Goal: Transaction & Acquisition: Obtain resource

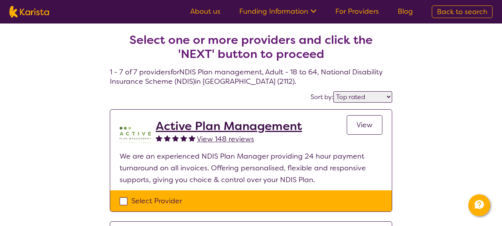
select select "by_score"
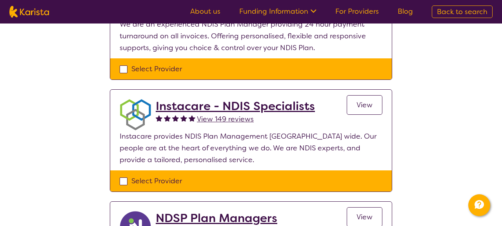
scroll to position [153, 0]
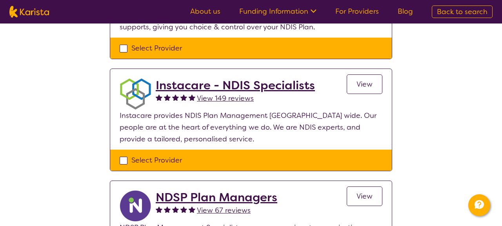
click at [220, 96] on span "View 149 reviews" at bounding box center [225, 98] width 57 height 9
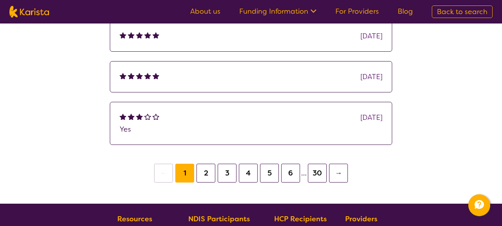
scroll to position [236, 0]
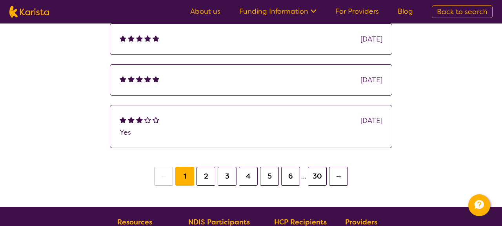
click at [202, 178] on button "2" at bounding box center [205, 176] width 19 height 19
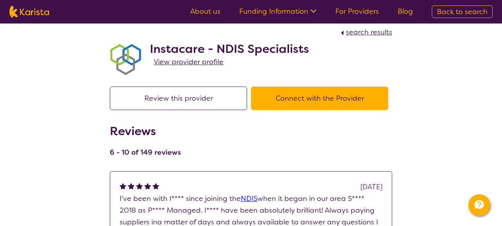
scroll to position [7, 0]
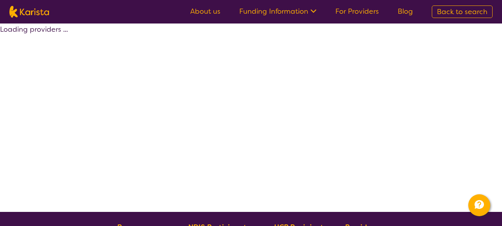
scroll to position [153, 0]
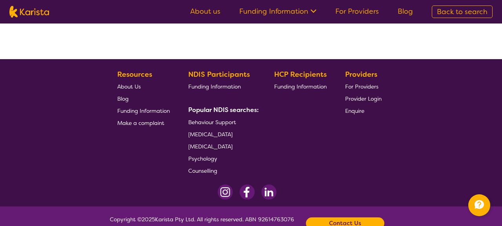
select select "by_score"
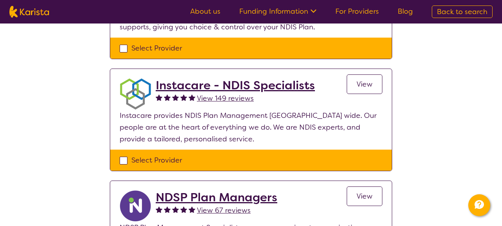
click at [124, 161] on div "Select Provider" at bounding box center [251, 161] width 263 height 12
checkbox input "true"
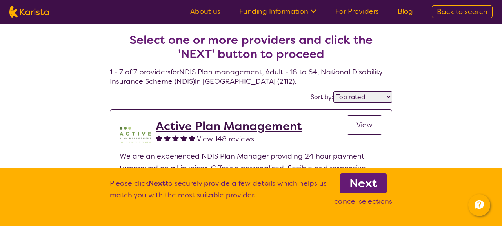
click at [371, 187] on b "Next" at bounding box center [363, 184] width 28 height 16
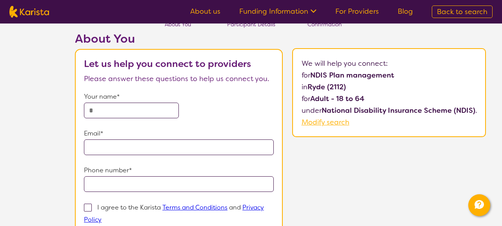
scroll to position [28, 0]
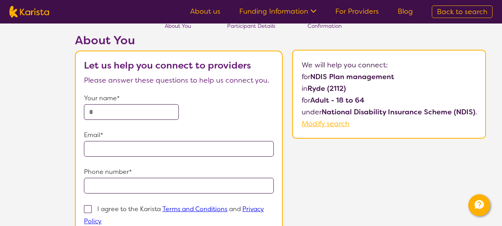
click at [113, 115] on input "text" at bounding box center [131, 112] width 95 height 16
click at [339, 171] on div "About You Let us help you connect to providers Please answer these questions to…" at bounding box center [280, 165] width 443 height 264
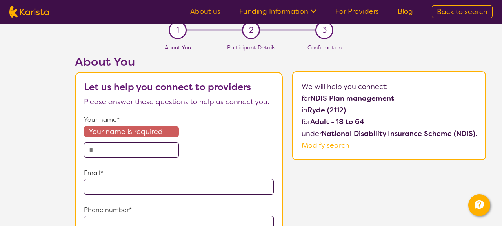
scroll to position [0, 0]
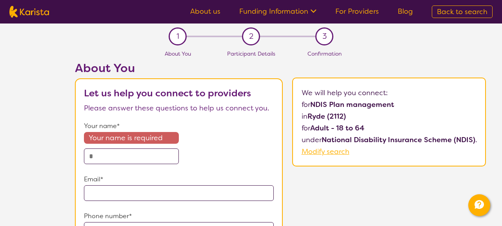
click at [155, 161] on input "text" at bounding box center [131, 157] width 95 height 16
type input "**********"
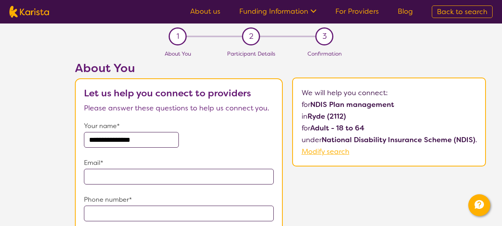
click at [144, 180] on input "email" at bounding box center [179, 177] width 190 height 16
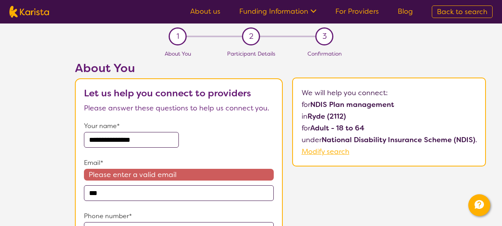
type input "**********"
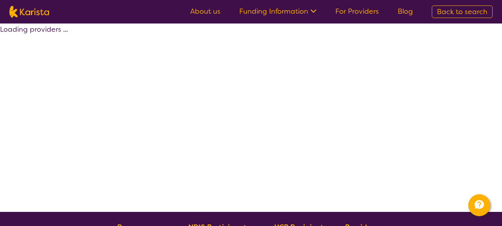
select select "by_score"
